Goal: Task Accomplishment & Management: Complete application form

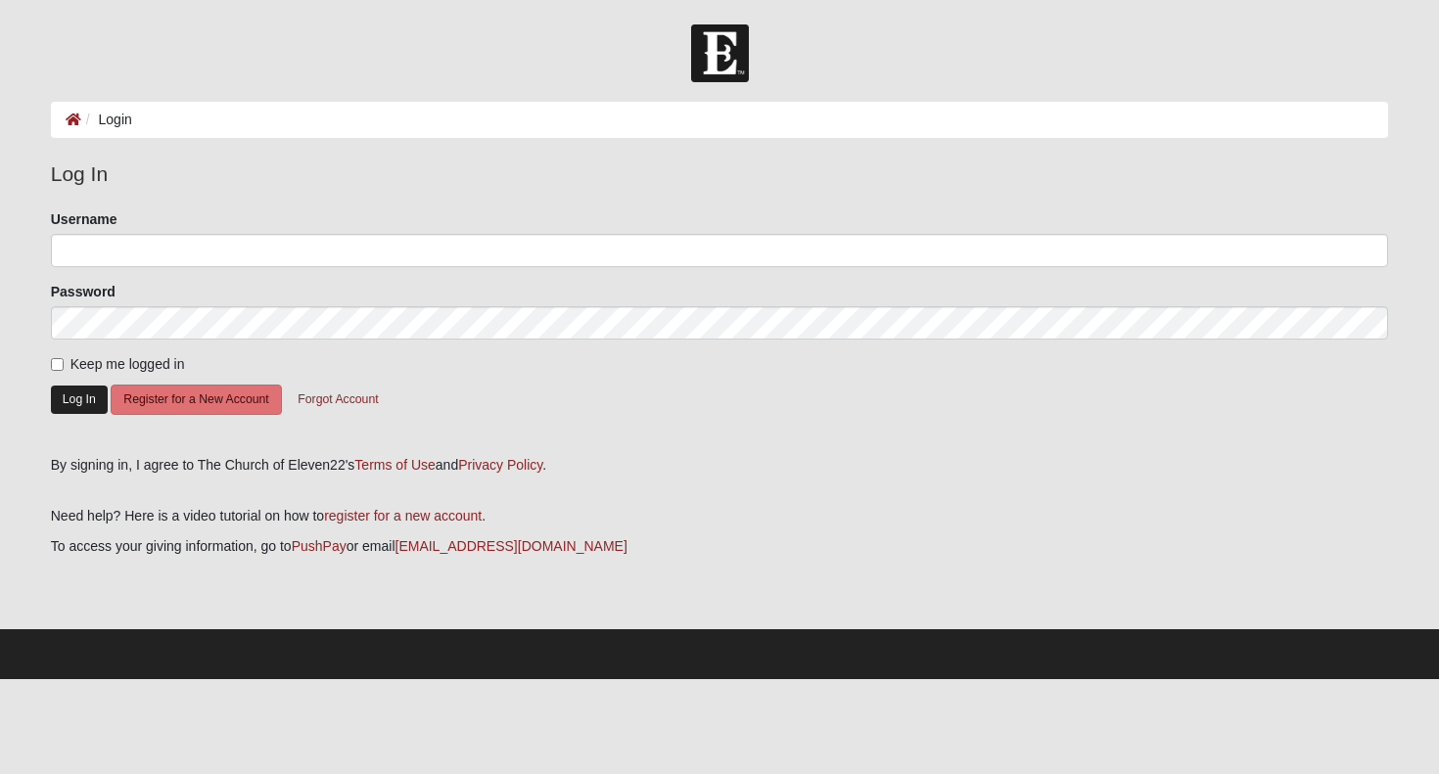
click at [70, 400] on button "Log In" at bounding box center [79, 400] width 57 height 28
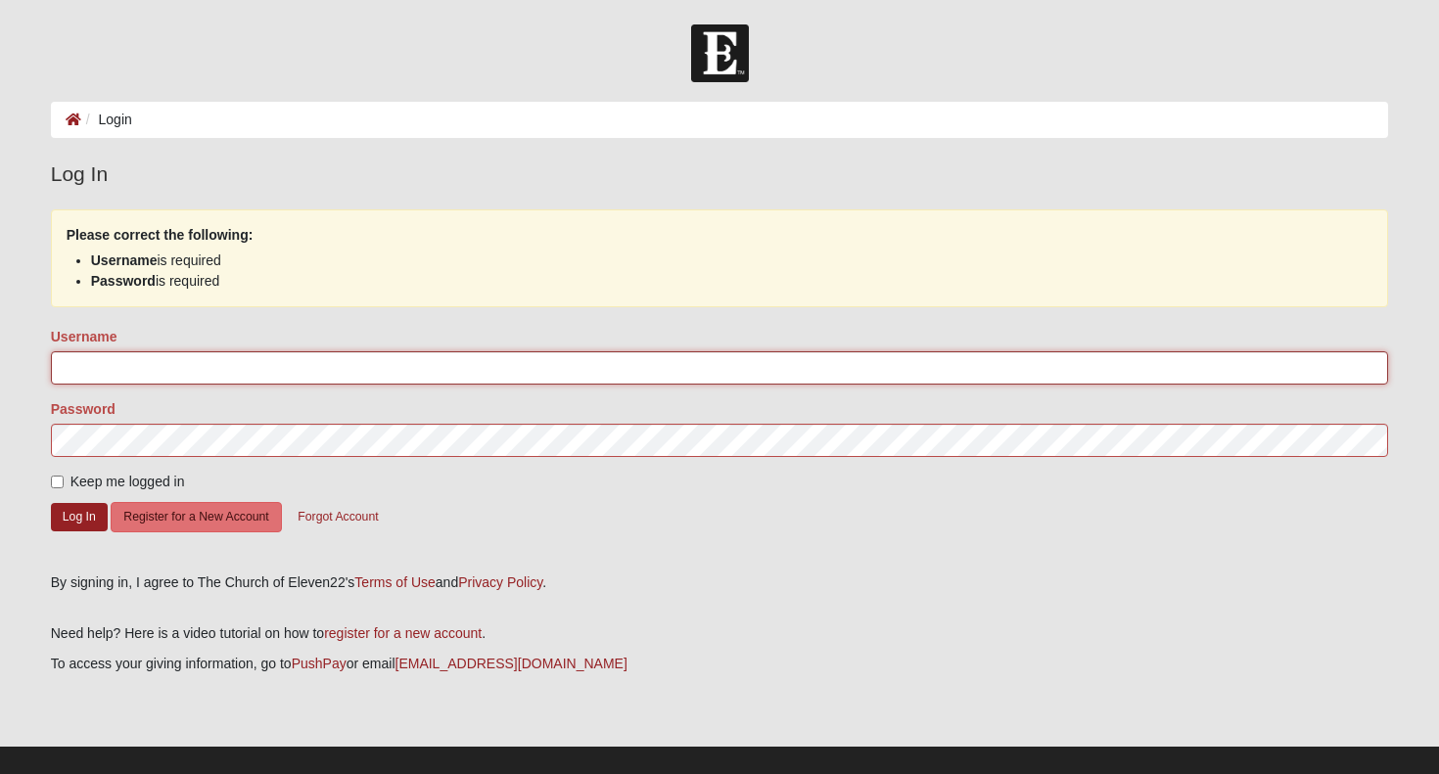
click at [83, 369] on input "Username" at bounding box center [720, 367] width 1338 height 33
type input "kelly.reed"
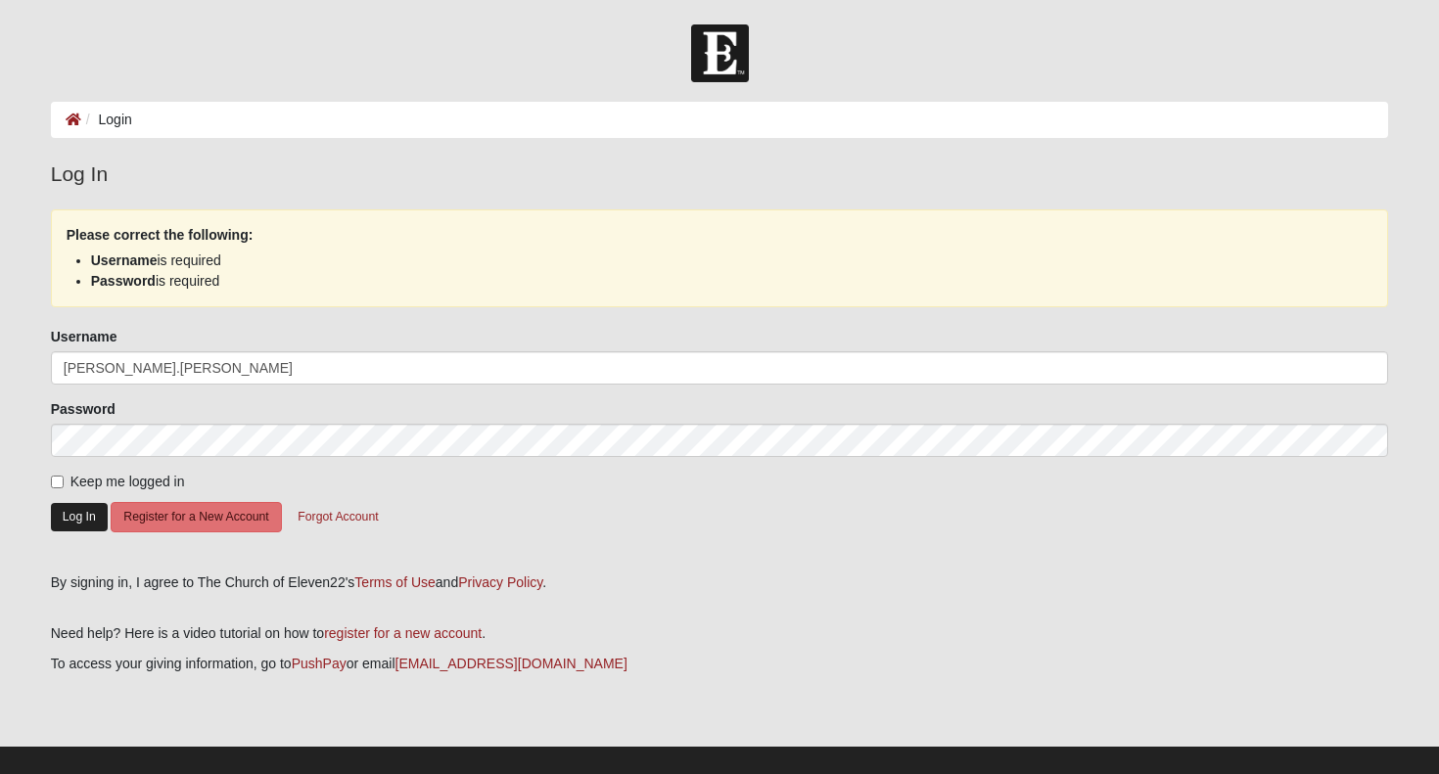
click at [80, 517] on button "Log In" at bounding box center [79, 517] width 57 height 28
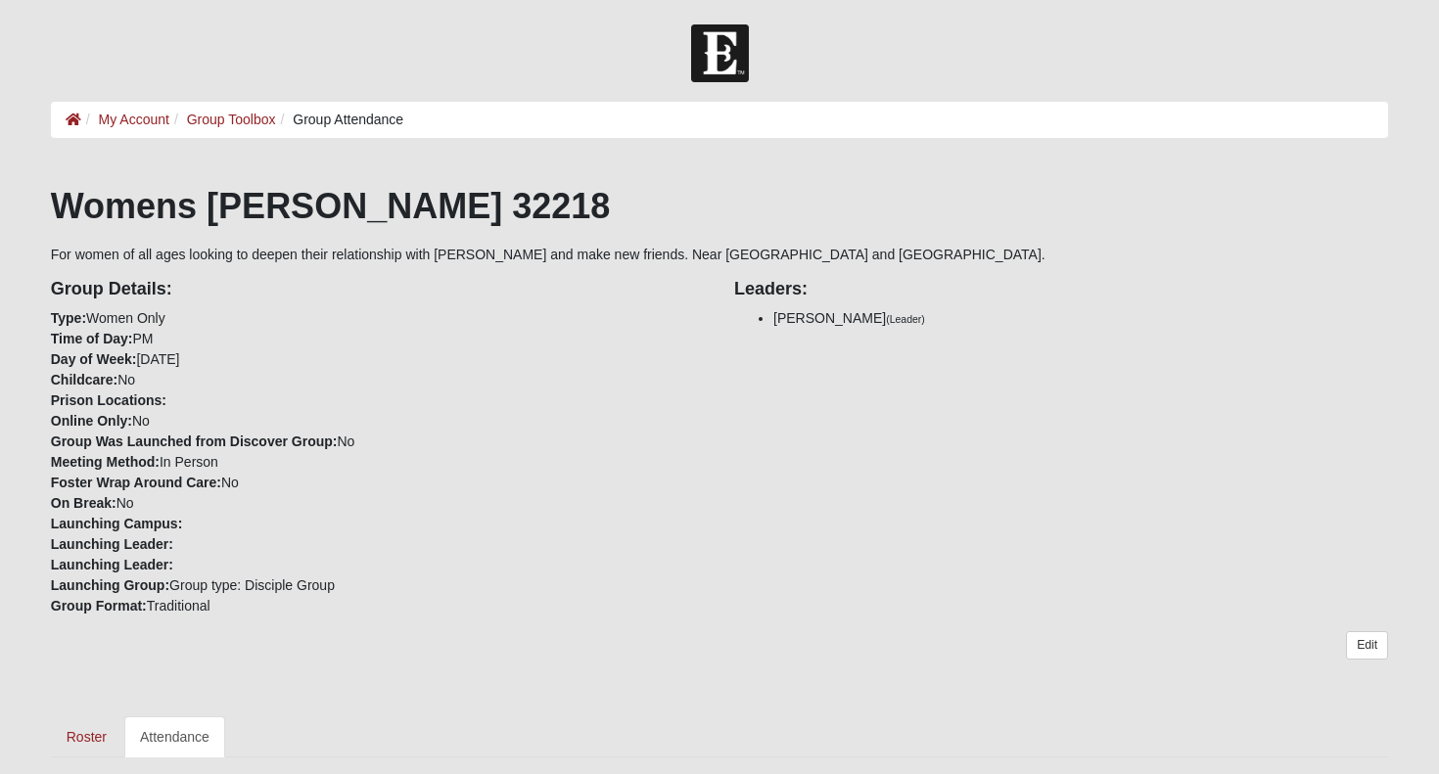
click at [183, 721] on link "Attendance" at bounding box center [174, 736] width 101 height 41
click at [207, 728] on link "Attendance" at bounding box center [174, 736] width 101 height 41
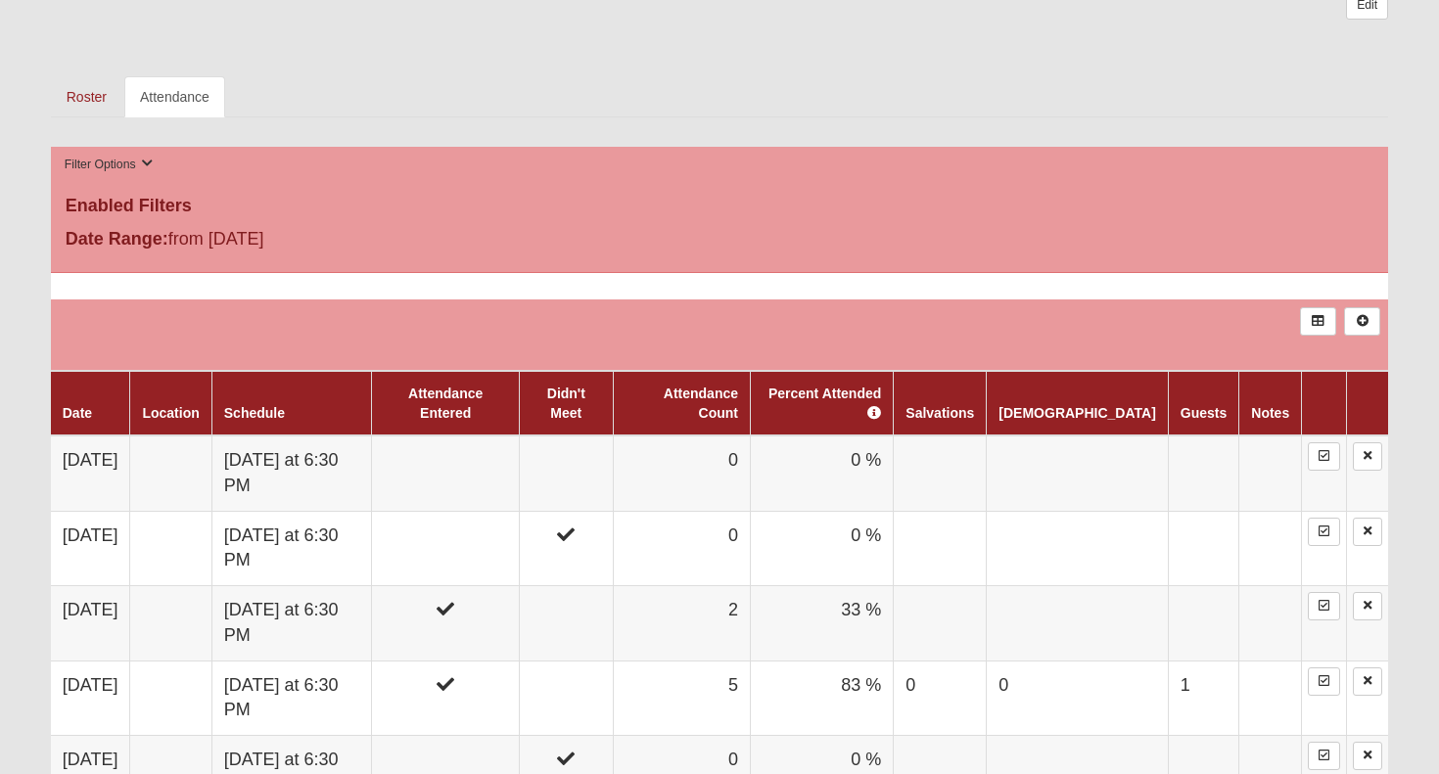
scroll to position [645, 0]
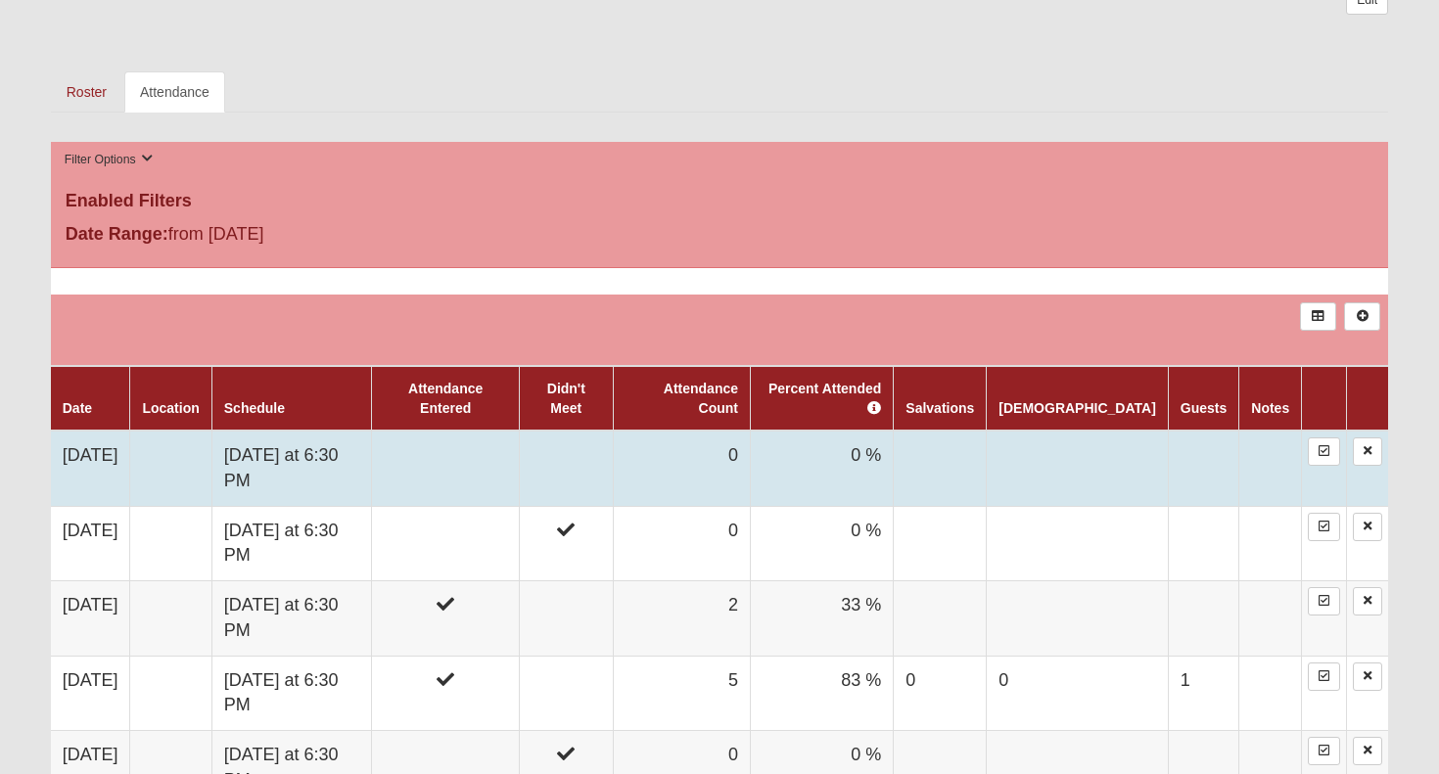
click at [494, 431] on td at bounding box center [446, 468] width 148 height 75
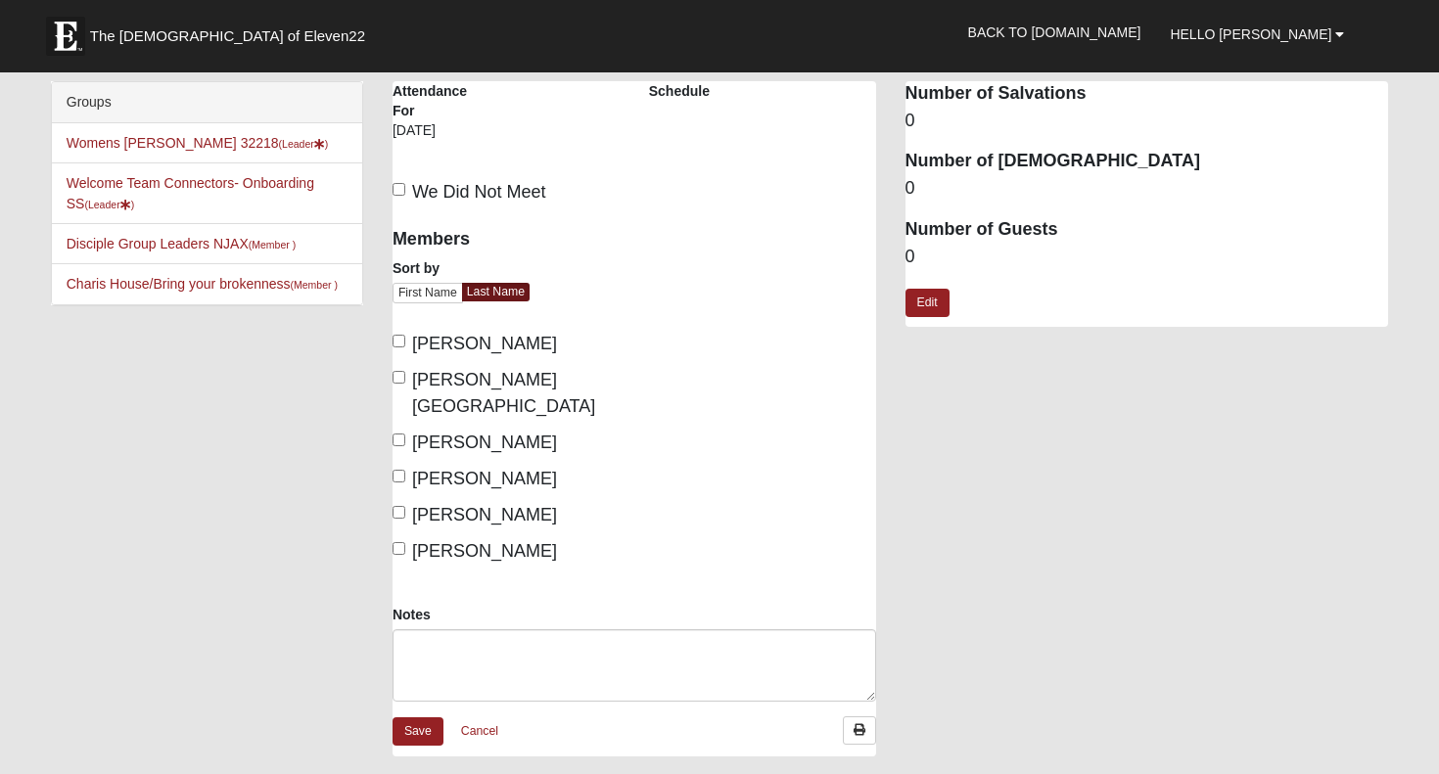
click at [400, 347] on label "Burt, Rhonda" at bounding box center [474, 344] width 164 height 26
click at [400, 347] on input "Burt, Rhonda" at bounding box center [398, 341] width 13 height 13
checkbox input "true"
click at [401, 383] on label "Dutton, Glenda" at bounding box center [505, 393] width 227 height 53
click at [401, 383] on input "Dutton, Glenda" at bounding box center [398, 377] width 13 height 13
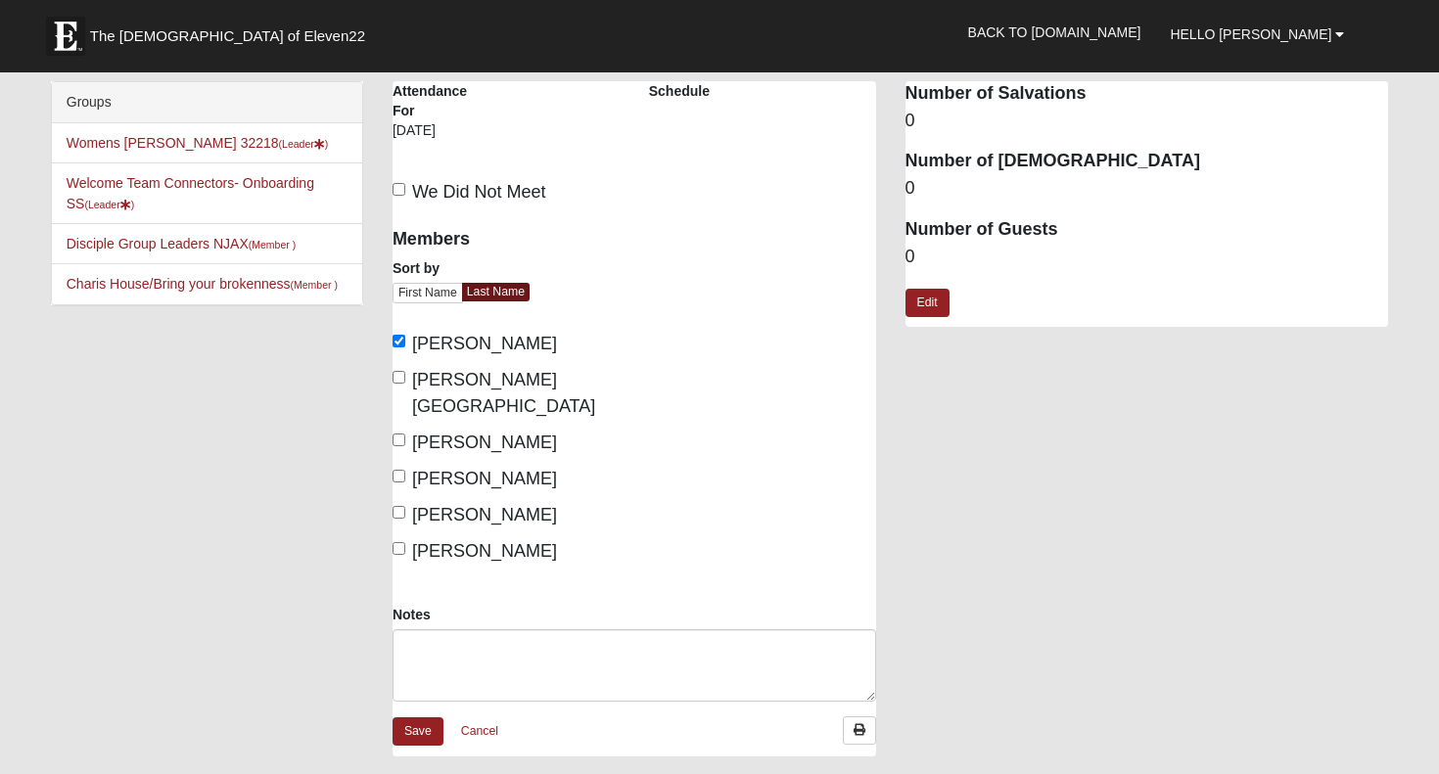
checkbox input "true"
click at [399, 470] on input "Huff, Debbie" at bounding box center [398, 476] width 13 height 13
checkbox input "true"
click at [401, 542] on input "Reed, Kelly" at bounding box center [398, 548] width 13 height 13
checkbox input "true"
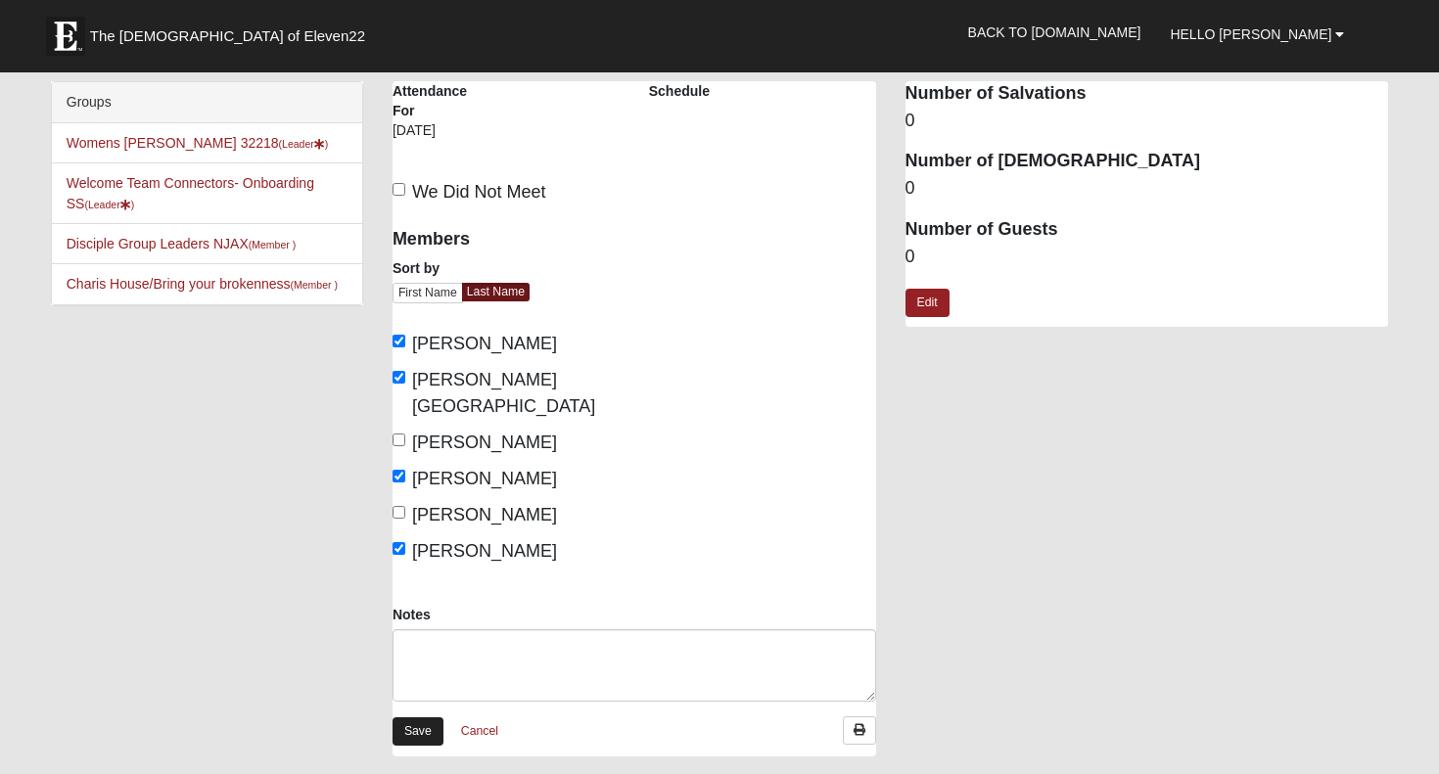
click at [420, 717] on link "Save" at bounding box center [417, 731] width 51 height 28
